Goal: Contribute content: Contribute content

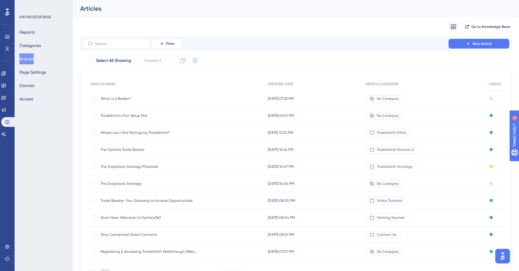
click at [125, 183] on span "The Snapback Strategy" at bounding box center [149, 183] width 97 height 5
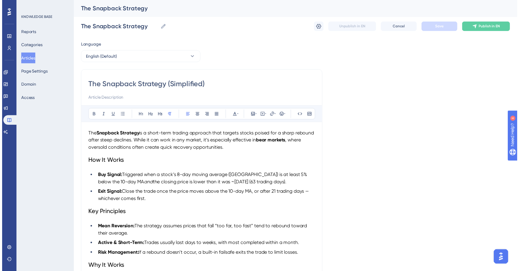
scroll to position [16, 0]
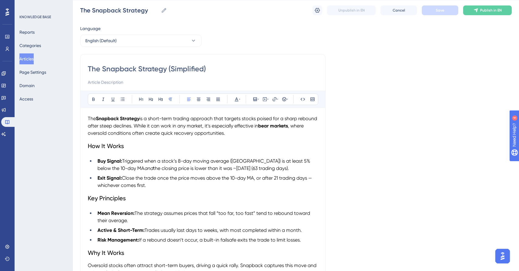
click at [261, 70] on input "The Snapback Strategy (Simplified)" at bounding box center [203, 69] width 230 height 10
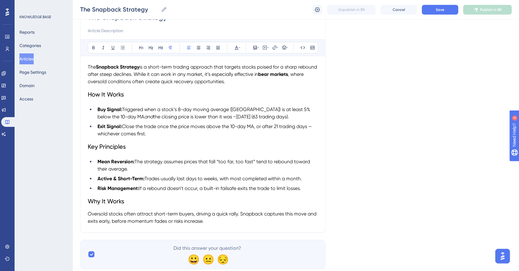
scroll to position [66, 0]
type input "The Snapback Strategy"
click at [307, 190] on li "Risk Management: If a rebound doesn’t occur, a built-in failsafe exits the trad…" at bounding box center [206, 188] width 223 height 7
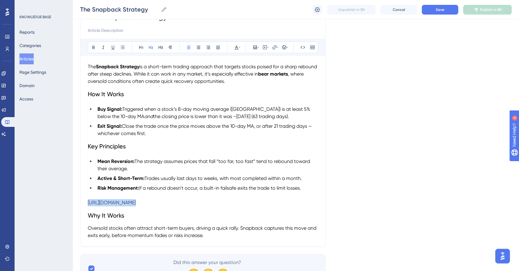
drag, startPoint x: 232, startPoint y: 208, endPoint x: 85, endPoint y: 205, distance: 147.6
click at [83, 205] on div "The Snapback Strategy Bold Italic Underline Bullet Point Heading 1 Heading 2 He…" at bounding box center [202, 124] width 245 height 245
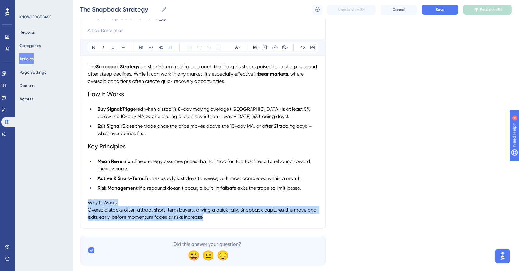
drag, startPoint x: 225, startPoint y: 217, endPoint x: 59, endPoint y: 200, distance: 166.4
click at [73, 200] on div "Performance Users Engagement Widgets Feedback Product Updates Knowledge Base AI…" at bounding box center [296, 104] width 446 height 341
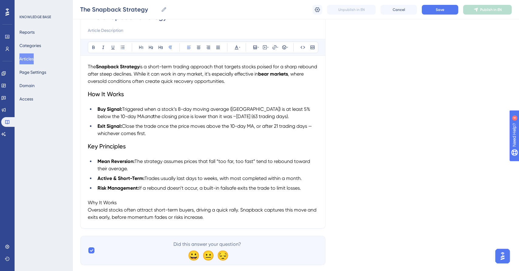
scroll to position [66, 0]
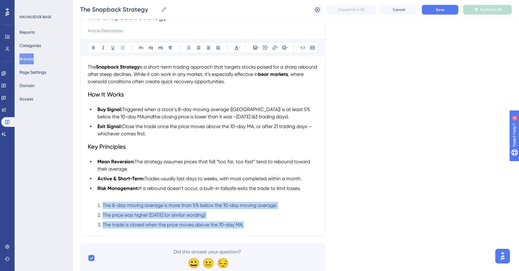
drag, startPoint x: 259, startPoint y: 224, endPoint x: 90, endPoint y: 202, distance: 170.6
click at [90, 202] on div "The Snapback Strategy is a short-term trading approach that targets stocks pois…" at bounding box center [203, 145] width 230 height 165
click at [240, 49] on button at bounding box center [236, 47] width 9 height 9
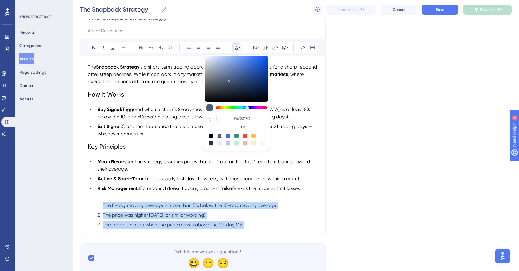
click at [212, 136] on div at bounding box center [211, 136] width 5 height 5
type input "#000000"
click at [272, 221] on ol "The 8-day moving average is more than 5% below the 10-day moving average. The p…" at bounding box center [203, 215] width 230 height 27
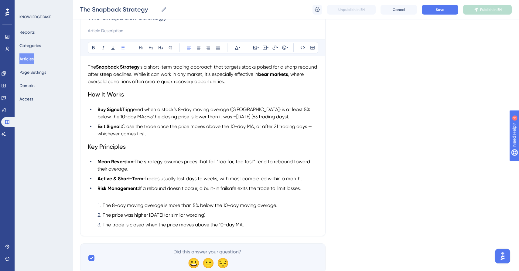
click at [264, 227] on li "The trade is closed when the price moves above the 10-day MA." at bounding box center [206, 224] width 223 height 7
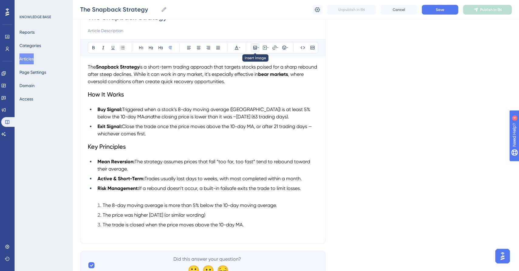
click at [256, 46] on icon at bounding box center [255, 47] width 5 height 5
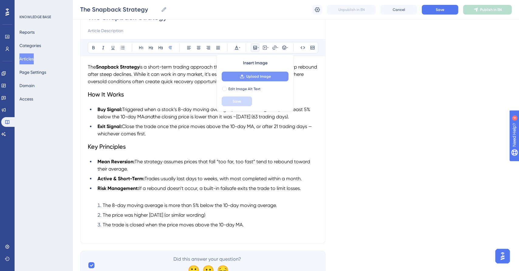
click at [258, 76] on span "Upload Image" at bounding box center [258, 76] width 25 height 5
click at [109, 232] on p at bounding box center [203, 232] width 230 height 7
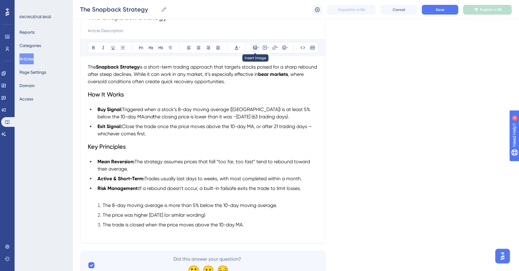
click at [255, 46] on icon at bounding box center [255, 48] width 4 height 4
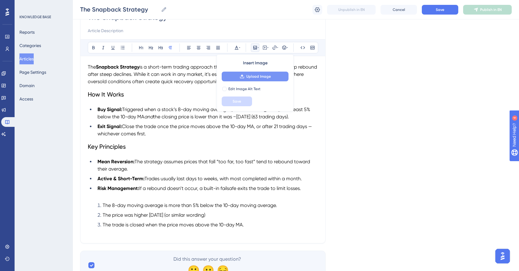
click at [253, 74] on span "Upload Image" at bounding box center [258, 76] width 25 height 5
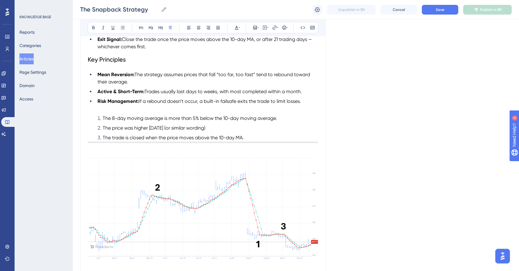
scroll to position [142, 0]
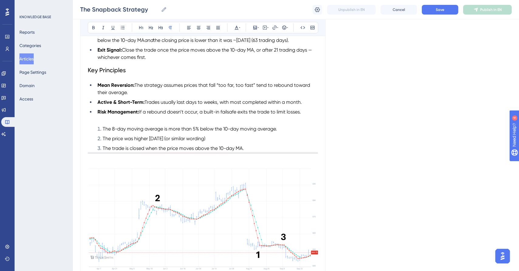
click at [263, 147] on li "The trade is closed when the price moves above the 10-day MA." at bounding box center [206, 148] width 223 height 7
click at [90, 150] on ol "The 8-day moving average is more than 5% below the 10-day moving average. The p…" at bounding box center [203, 138] width 230 height 27
click at [86, 156] on div "The Snapback Strategy Bold Italic Underline Bullet Point Heading 1 Heading 2 He…" at bounding box center [202, 109] width 245 height 366
click at [93, 146] on ol "The 8-day moving average is more than 5% below the 10-day moving average. The p…" at bounding box center [203, 138] width 230 height 27
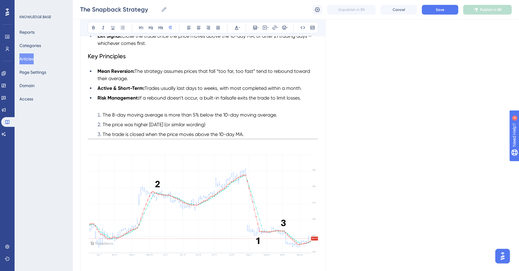
scroll to position [158, 0]
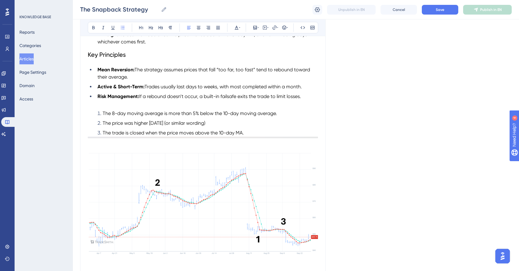
click at [289, 127] on li "The price was higher [DATE] (or similar wording)" at bounding box center [206, 123] width 223 height 7
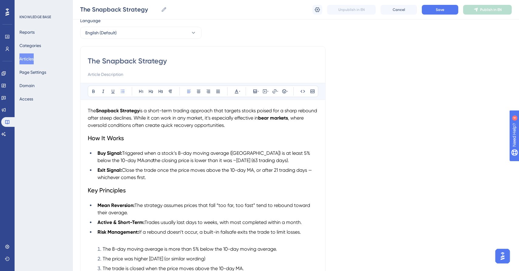
scroll to position [17, 0]
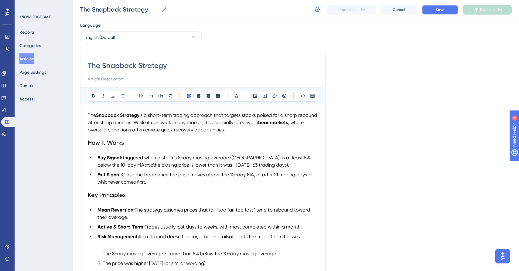
click at [435, 13] on button "Save" at bounding box center [440, 10] width 36 height 10
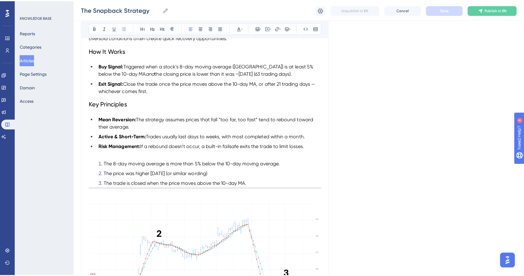
scroll to position [124, 0]
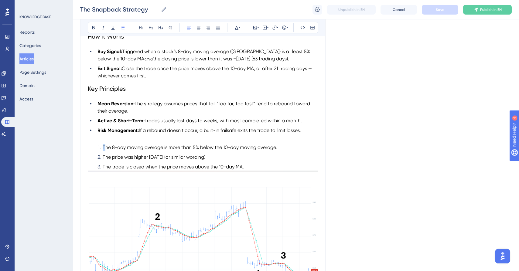
drag, startPoint x: 97, startPoint y: 147, endPoint x: 104, endPoint y: 149, distance: 8.3
click at [104, 149] on li "The 8-day moving average is more than 5% below the 10-day moving average." at bounding box center [206, 147] width 223 height 7
drag, startPoint x: 102, startPoint y: 148, endPoint x: 97, endPoint y: 148, distance: 5.5
click at [96, 148] on li "The 8-day moving average is more than 5% below the 10-day moving average." at bounding box center [206, 147] width 223 height 7
click at [104, 147] on li "The 8-day moving average is more than 5% below the 10-day moving average." at bounding box center [206, 147] width 223 height 7
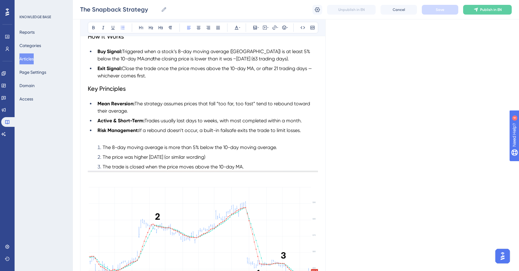
drag, startPoint x: 102, startPoint y: 148, endPoint x: 99, endPoint y: 147, distance: 3.4
click at [99, 147] on li "The 8-day moving average is more than 5% below the 10-day moving average." at bounding box center [206, 147] width 223 height 7
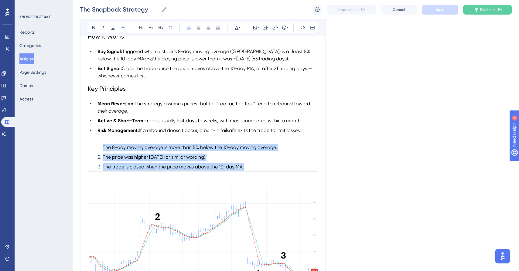
drag, startPoint x: 98, startPoint y: 147, endPoint x: 258, endPoint y: 172, distance: 161.6
click at [258, 172] on div "The Snapback Strategy is a short-term trading approach that targets stocks pois…" at bounding box center [203, 157] width 230 height 304
click at [151, 27] on icon at bounding box center [151, 27] width 4 height 3
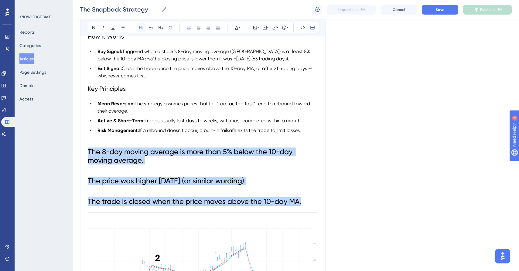
click at [144, 28] on button at bounding box center [141, 27] width 9 height 9
click at [149, 27] on icon at bounding box center [151, 27] width 5 height 5
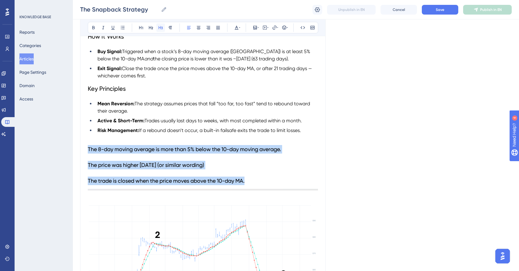
click at [160, 28] on icon at bounding box center [160, 27] width 5 height 5
click at [407, 12] on button "Cancel" at bounding box center [399, 10] width 36 height 10
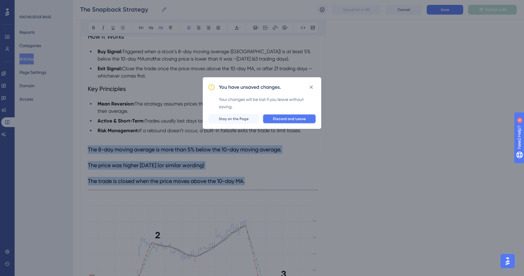
click at [283, 120] on span "Discard and Leave" at bounding box center [289, 118] width 33 height 5
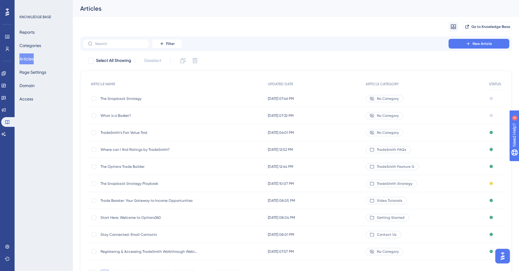
click at [129, 99] on span "The Snapback Strategy" at bounding box center [149, 98] width 97 height 5
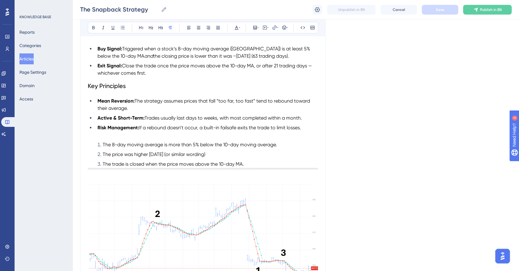
scroll to position [148, 0]
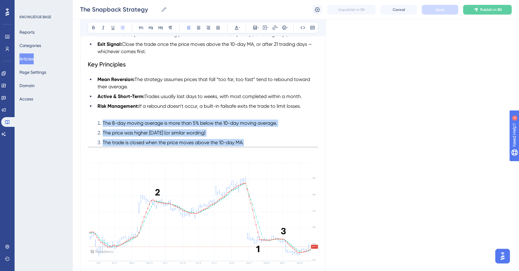
drag, startPoint x: 251, startPoint y: 143, endPoint x: 103, endPoint y: 125, distance: 149.6
click at [103, 125] on ol "The 8-day moving average is more than 5% below the 10-day moving average. The p…" at bounding box center [203, 133] width 230 height 27
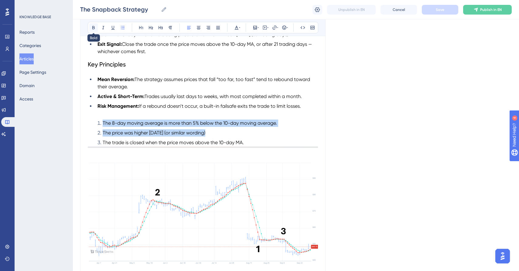
click at [93, 26] on icon at bounding box center [93, 27] width 5 height 5
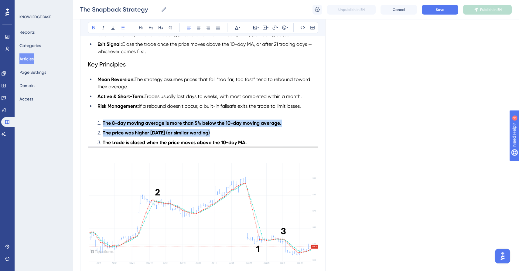
click at [147, 131] on li "The price was higher [DATE] (or similar wording)" at bounding box center [206, 132] width 223 height 7
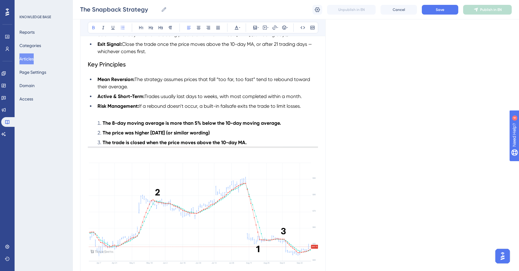
drag, startPoint x: 101, startPoint y: 124, endPoint x: 93, endPoint y: 123, distance: 7.3
click at [93, 123] on ol "The 8-day moving average is more than 5% below the 10-day moving average. The p…" at bounding box center [203, 133] width 230 height 27
drag, startPoint x: 93, startPoint y: 123, endPoint x: 102, endPoint y: 123, distance: 9.1
click at [102, 123] on ol "The 8-day moving average is more than 5% below the 10-day moving average. The p…" at bounding box center [203, 133] width 230 height 27
click at [122, 26] on icon at bounding box center [122, 27] width 5 height 5
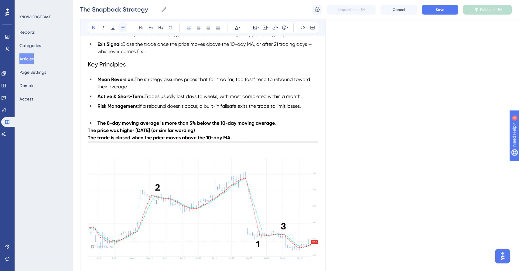
click at [122, 26] on icon at bounding box center [122, 27] width 5 height 5
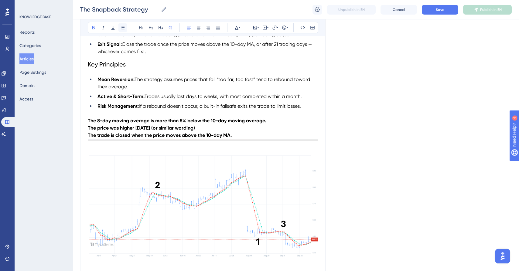
click at [122, 26] on icon at bounding box center [123, 27] width 4 height 3
drag, startPoint x: 87, startPoint y: 128, endPoint x: 88, endPoint y: 131, distance: 3.6
click at [88, 129] on div "The Snapback Strategy Bold Italic Underline Bullet Point Heading 1 Heading 2 He…" at bounding box center [202, 103] width 245 height 366
click at [89, 128] on strong "The price was higher [DATE] (or similar wording)" at bounding box center [141, 128] width 107 height 6
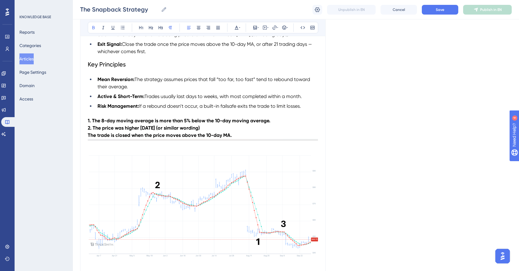
click at [87, 137] on div "The Snapback Strategy Bold Italic Underline Bullet Point Heading 1 Heading 2 He…" at bounding box center [202, 103] width 245 height 366
click at [88, 136] on strong "The trade is closed when the price moves above the 10-day MA." at bounding box center [160, 135] width 144 height 6
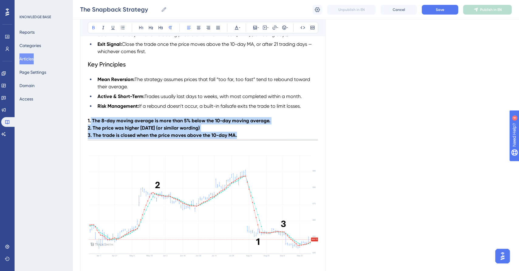
drag, startPoint x: 91, startPoint y: 120, endPoint x: 240, endPoint y: 135, distance: 150.2
click at [240, 135] on div "The Snapback Strategy is a short-term trading approach that targets stocks pois…" at bounding box center [203, 129] width 230 height 297
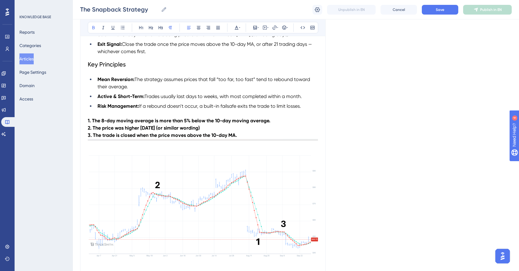
click at [241, 135] on p "3. The trade is closed when the price moves above the 10-day MA." at bounding box center [203, 135] width 230 height 7
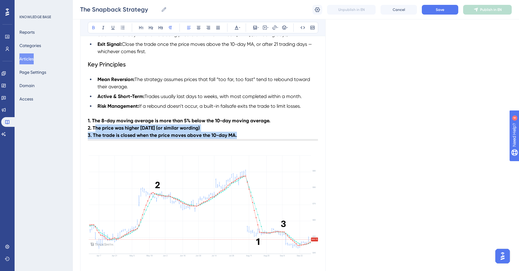
drag, startPoint x: 200, startPoint y: 138, endPoint x: 96, endPoint y: 132, distance: 104.3
click at [96, 132] on div "The Snapback Strategy is a short-term trading approach that targets stocks pois…" at bounding box center [203, 129] width 230 height 297
click at [98, 133] on p "3. The trade is closed when the price moves above the 10-day MA." at bounding box center [203, 135] width 230 height 7
drag, startPoint x: 98, startPoint y: 136, endPoint x: 248, endPoint y: 139, distance: 149.8
click at [248, 139] on p "3. The trade is closed when the price moves above the 10-day MA." at bounding box center [203, 135] width 230 height 7
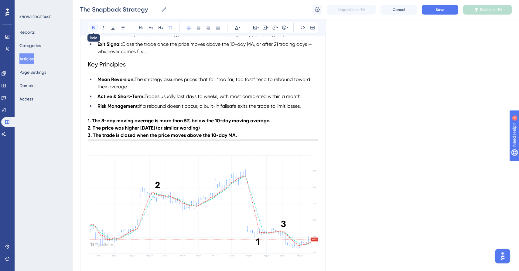
click at [93, 28] on icon at bounding box center [93, 27] width 5 height 5
drag, startPoint x: 93, startPoint y: 128, endPoint x: 244, endPoint y: 129, distance: 150.9
click at [244, 129] on p "2. The price was higher [DATE] (or similar wording)" at bounding box center [203, 128] width 230 height 7
click at [94, 28] on icon at bounding box center [93, 27] width 5 height 5
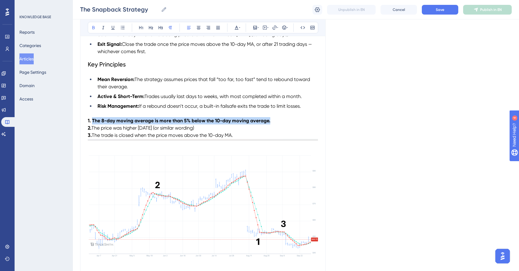
drag, startPoint x: 92, startPoint y: 121, endPoint x: 289, endPoint y: 121, distance: 197.1
click at [289, 121] on p "1. The 8-day moving average is more than 5% below the 10-day moving average." at bounding box center [203, 120] width 230 height 7
click at [93, 28] on icon at bounding box center [93, 27] width 5 height 5
click at [283, 131] on p "2. The price was higher [DATE] (or similar wording)" at bounding box center [203, 128] width 230 height 7
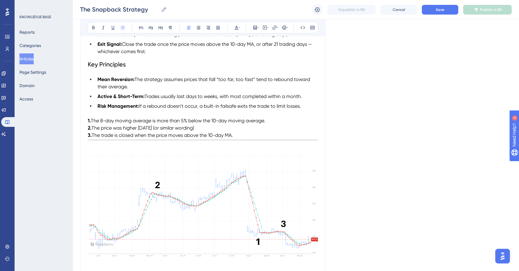
click at [309, 108] on li "Risk Management: If a rebound doesn’t occur, a built-in failsafe exits the trad…" at bounding box center [206, 106] width 223 height 7
click at [88, 121] on strong "1." at bounding box center [89, 121] width 3 height 6
click at [88, 128] on strong "2." at bounding box center [90, 128] width 4 height 6
click at [86, 138] on div "The Snapback Strategy Bold Italic Underline Bullet Point Heading 1 Heading 2 He…" at bounding box center [202, 103] width 245 height 366
click at [87, 136] on div "The Snapback Strategy Bold Italic Underline Bullet Point Heading 1 Heading 2 He…" at bounding box center [202, 103] width 245 height 366
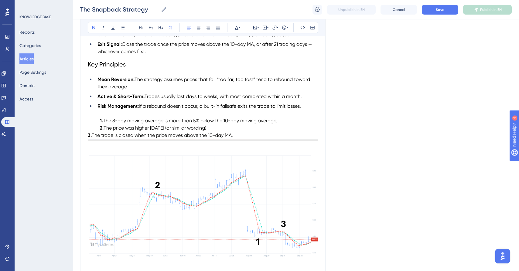
click at [89, 137] on strong "3." at bounding box center [90, 135] width 4 height 6
click at [368, 193] on div "Language English (Default) The Snapback Strategy Bold Italic Underline Bullet P…" at bounding box center [296, 106] width 432 height 431
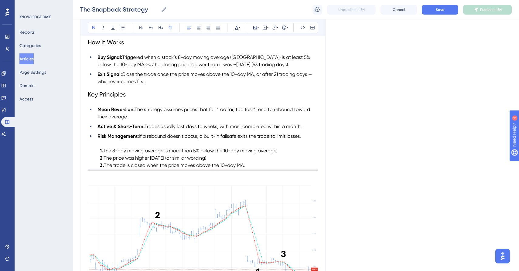
scroll to position [49, 0]
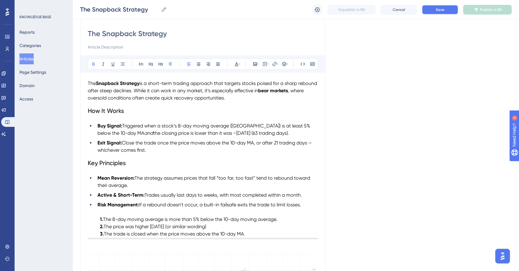
click at [439, 11] on span "Save" at bounding box center [440, 9] width 9 height 5
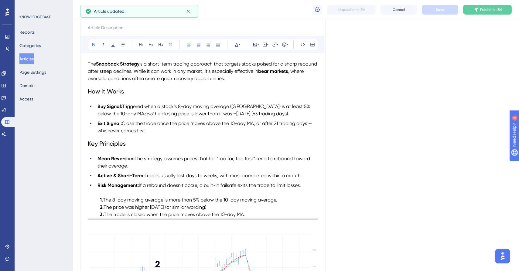
scroll to position [152, 0]
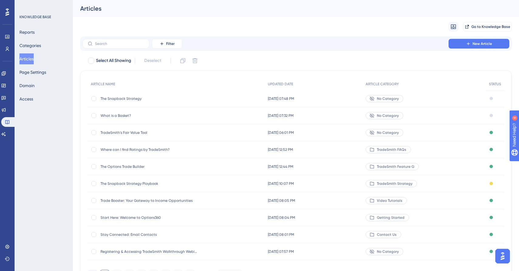
click at [136, 98] on span "The Snapback Strategy" at bounding box center [149, 98] width 97 height 5
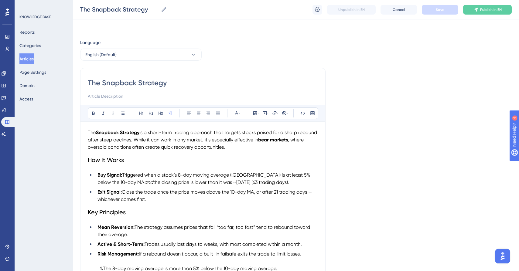
scroll to position [29, 0]
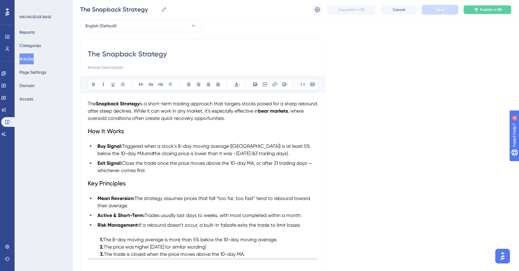
click at [488, 10] on span "Publish in EN" at bounding box center [491, 9] width 22 height 5
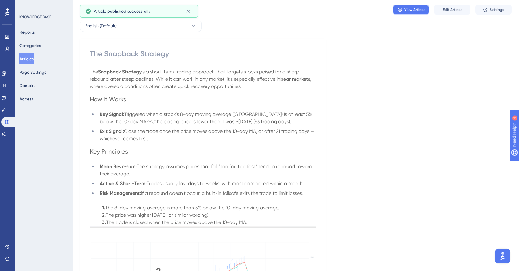
click at [412, 12] on span "View Article" at bounding box center [414, 9] width 20 height 5
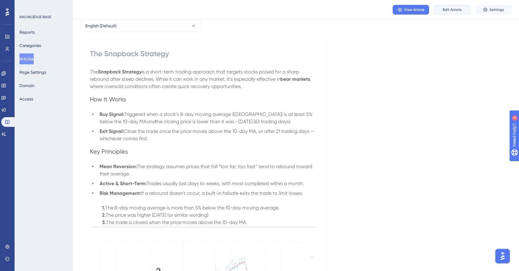
click at [459, 13] on button "Edit Article" at bounding box center [452, 10] width 36 height 10
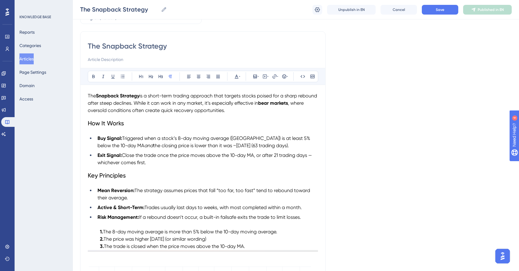
scroll to position [115, 0]
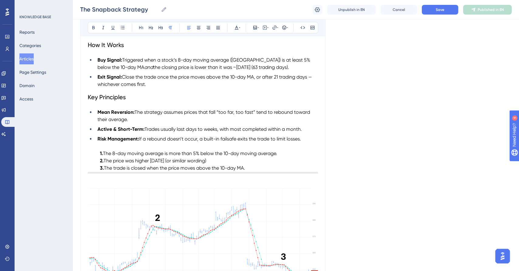
drag, startPoint x: 228, startPoint y: 161, endPoint x: 180, endPoint y: 163, distance: 48.6
click at [180, 163] on p "2. The price was higher [DATE] (or similar wording)" at bounding box center [203, 160] width 230 height 7
click at [446, 10] on button "Save" at bounding box center [440, 10] width 36 height 10
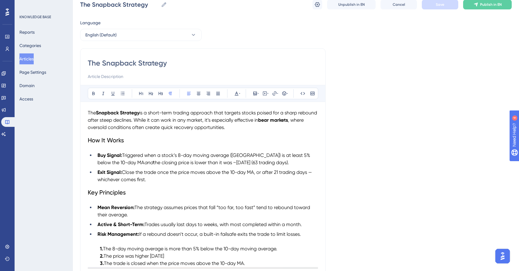
scroll to position [1, 0]
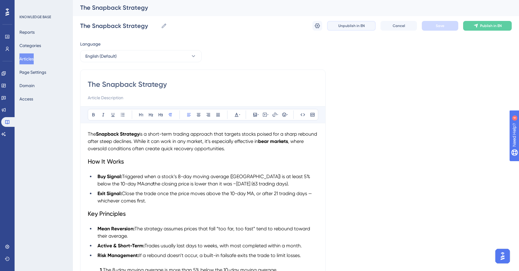
click at [343, 28] on button "Unpublish in EN" at bounding box center [351, 26] width 49 height 10
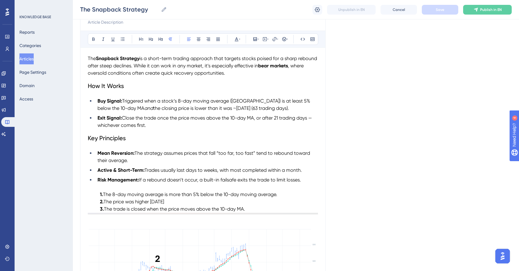
scroll to position [74, 0]
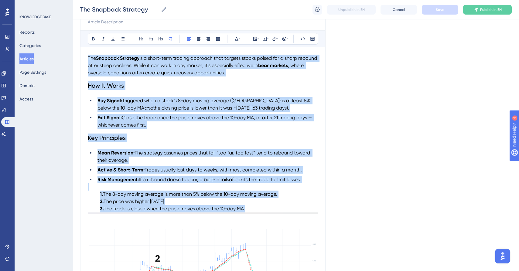
drag, startPoint x: 88, startPoint y: 81, endPoint x: 280, endPoint y: 211, distance: 232.2
click at [280, 211] on div "The Snapback Strategy is a short-term trading approach that targets stocks pois…" at bounding box center [203, 203] width 230 height 297
copy div "Lor Ipsumdol Sitametc ad e seddo-eius tempori utlabore etdo magnaal enimad mini…"
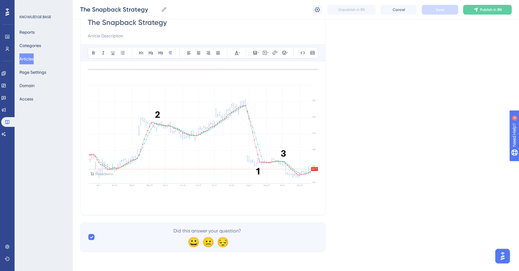
scroll to position [0, 0]
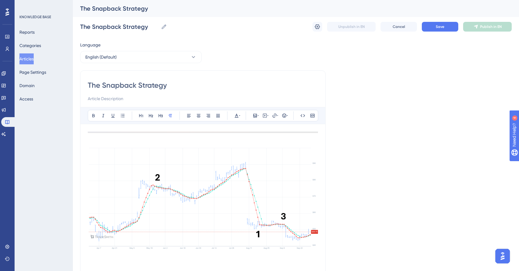
click at [131, 150] on img at bounding box center [203, 197] width 230 height 130
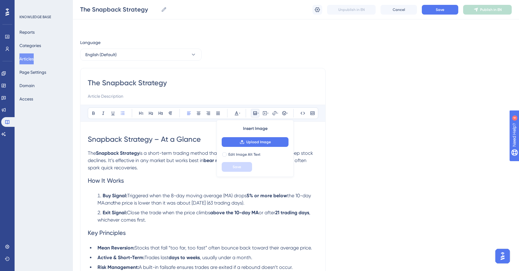
scroll to position [46, 0]
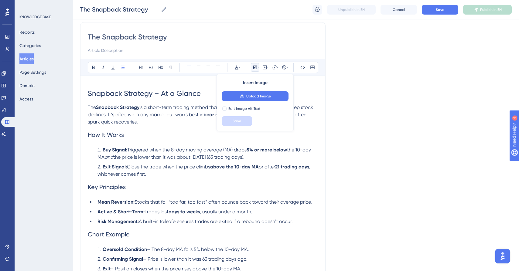
click at [395, 123] on div "Language English (Default) The Snapback Strategy Bold Italic Underline Bullet P…" at bounding box center [296, 155] width 432 height 324
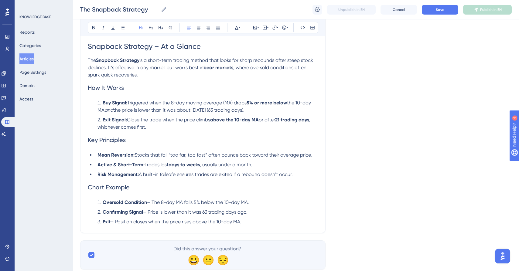
scroll to position [112, 0]
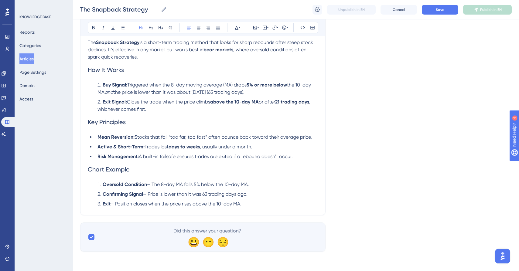
drag, startPoint x: 108, startPoint y: 93, endPoint x: 279, endPoint y: 218, distance: 211.4
click at [279, 218] on div "Language English (Default) The Snapback Strategy Bold Italic Underline Bullet P…" at bounding box center [296, 90] width 432 height 324
click at [236, 28] on icon at bounding box center [237, 28] width 4 height 4
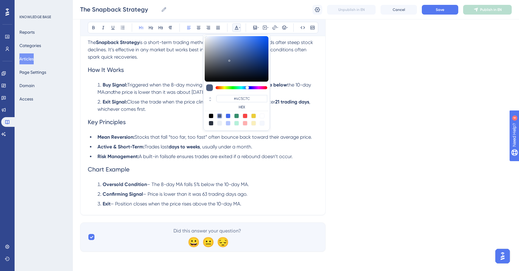
click at [211, 113] on div "#4C5C7C HEX" at bounding box center [236, 83] width 67 height 96
click at [212, 115] on div at bounding box center [211, 116] width 5 height 5
type input "#000000"
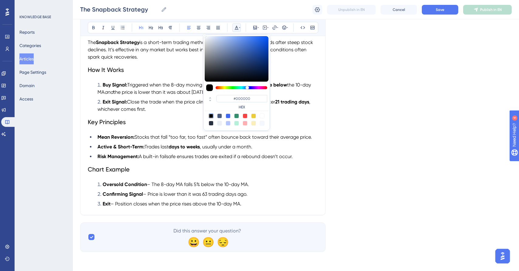
click at [179, 113] on h2 "Key Principles" at bounding box center [203, 122] width 230 height 18
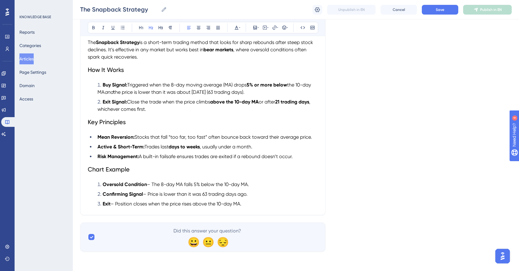
click at [257, 204] on li "Exit – Position closes when the price rises above the 10-day MA." at bounding box center [206, 203] width 223 height 7
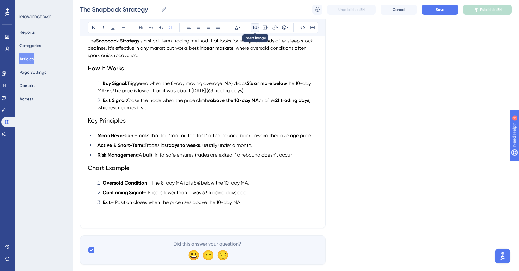
click at [257, 29] on icon at bounding box center [255, 27] width 5 height 5
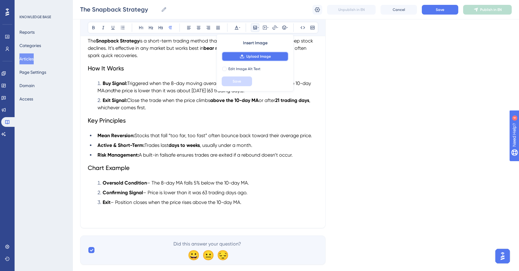
click at [258, 57] on span "Upload Image" at bounding box center [258, 56] width 25 height 5
click at [257, 212] on p at bounding box center [203, 209] width 230 height 7
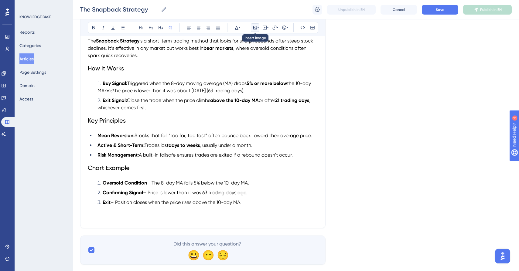
click at [254, 27] on icon at bounding box center [255, 28] width 4 height 4
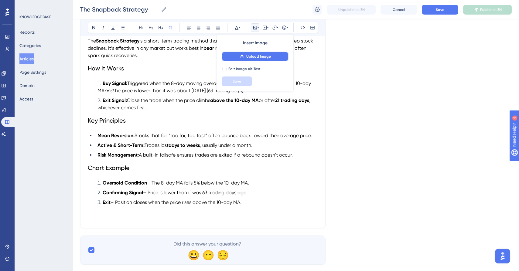
click at [251, 56] on span "Upload Image" at bounding box center [258, 56] width 25 height 5
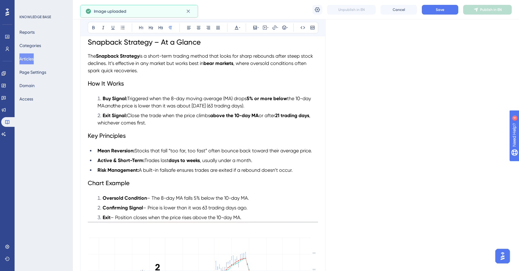
scroll to position [62, 0]
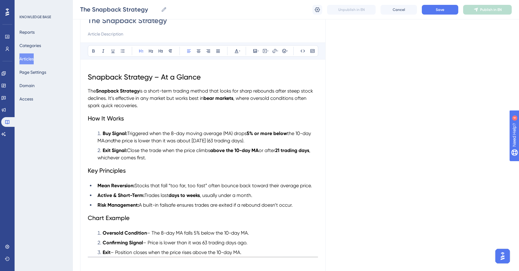
drag, startPoint x: 88, startPoint y: 77, endPoint x: 263, endPoint y: 257, distance: 250.6
click at [263, 257] on div "Snapback Strategy – At a Glance The Snapback Strategy is a short-term trading m…" at bounding box center [203, 231] width 230 height 329
click at [236, 49] on icon at bounding box center [236, 51] width 5 height 5
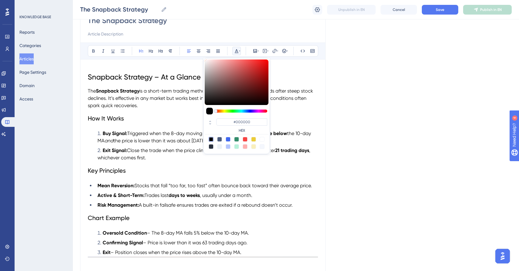
click at [374, 99] on div "Language English (Default) The Snapback Strategy Bold Italic Underline Bullet P…" at bounding box center [296, 208] width 432 height 463
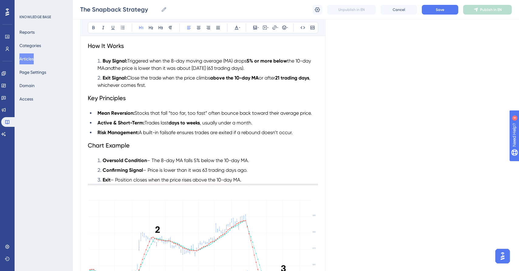
scroll to position [135, 0]
drag, startPoint x: 102, startPoint y: 61, endPoint x: 105, endPoint y: 80, distance: 19.0
click at [103, 61] on strong "Buy Signal:" at bounding box center [115, 61] width 25 height 6
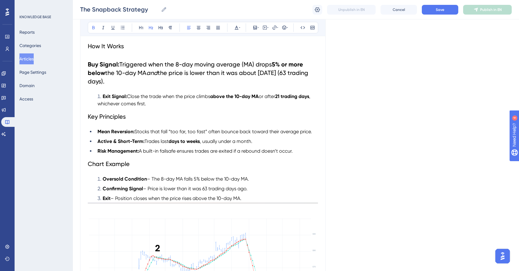
click at [101, 97] on li "Exit Signal: Close the trade when the price climbs above the 10-day MA or after…" at bounding box center [206, 100] width 223 height 15
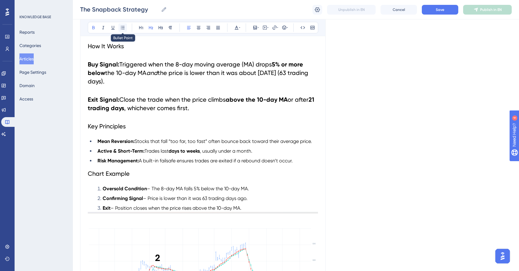
click at [123, 28] on icon at bounding box center [123, 27] width 4 height 3
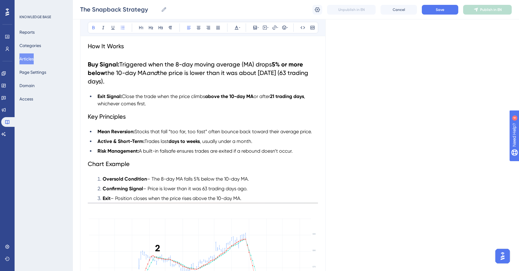
drag, startPoint x: 89, startPoint y: 64, endPoint x: 98, endPoint y: 64, distance: 9.1
click at [88, 64] on strong "Buy Signal:" at bounding box center [104, 64] width 32 height 7
click at [121, 29] on icon at bounding box center [122, 27] width 5 height 5
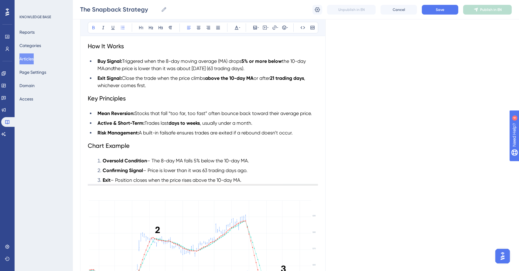
click at [253, 157] on div "Snapback Strategy – At a Glance The Snapback Strategy is a short-term trading m…" at bounding box center [203, 159] width 230 height 329
click at [433, 4] on div "The Snapback Strategy The Snapback Strategy Unpublish in EN Cancel Save Publish…" at bounding box center [296, 9] width 446 height 19
click at [432, 7] on button "Save" at bounding box center [440, 10] width 36 height 10
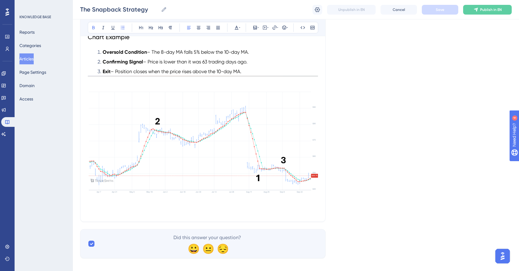
scroll to position [251, 0]
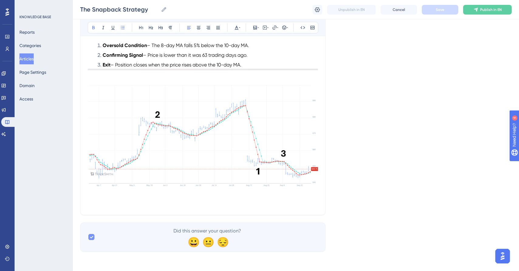
click at [91, 236] on icon at bounding box center [92, 237] width 4 height 5
checkbox input "false"
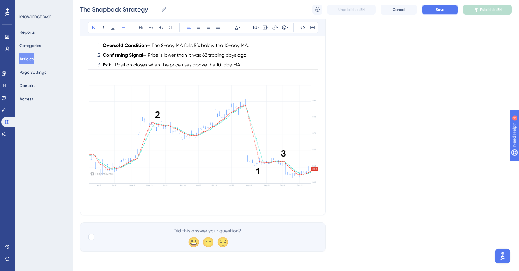
click at [442, 10] on span "Save" at bounding box center [440, 9] width 9 height 5
